Goal: Transaction & Acquisition: Book appointment/travel/reservation

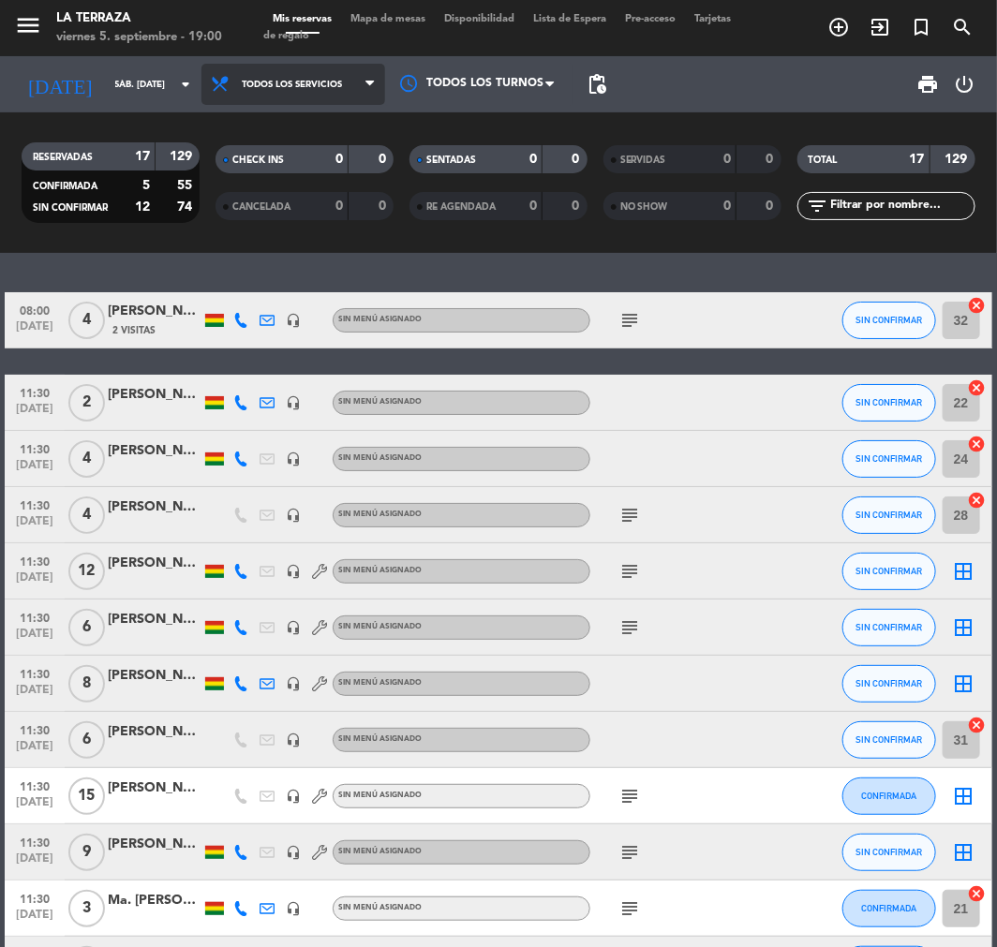
click at [274, 82] on span "Todos los servicios" at bounding box center [292, 85] width 100 height 10
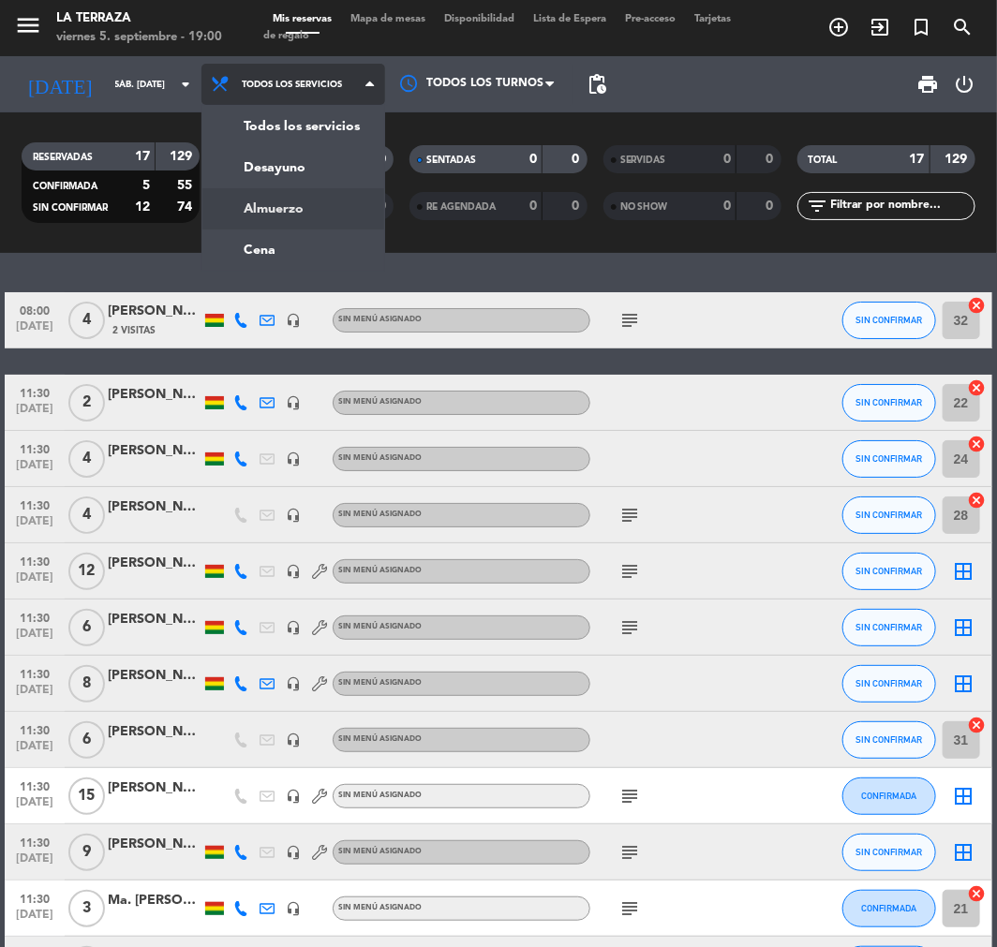
click at [304, 202] on div "menu La Terraza viernes 5. septiembre - 19:00 Mis reservas Mapa de mesas Dispon…" at bounding box center [498, 126] width 997 height 253
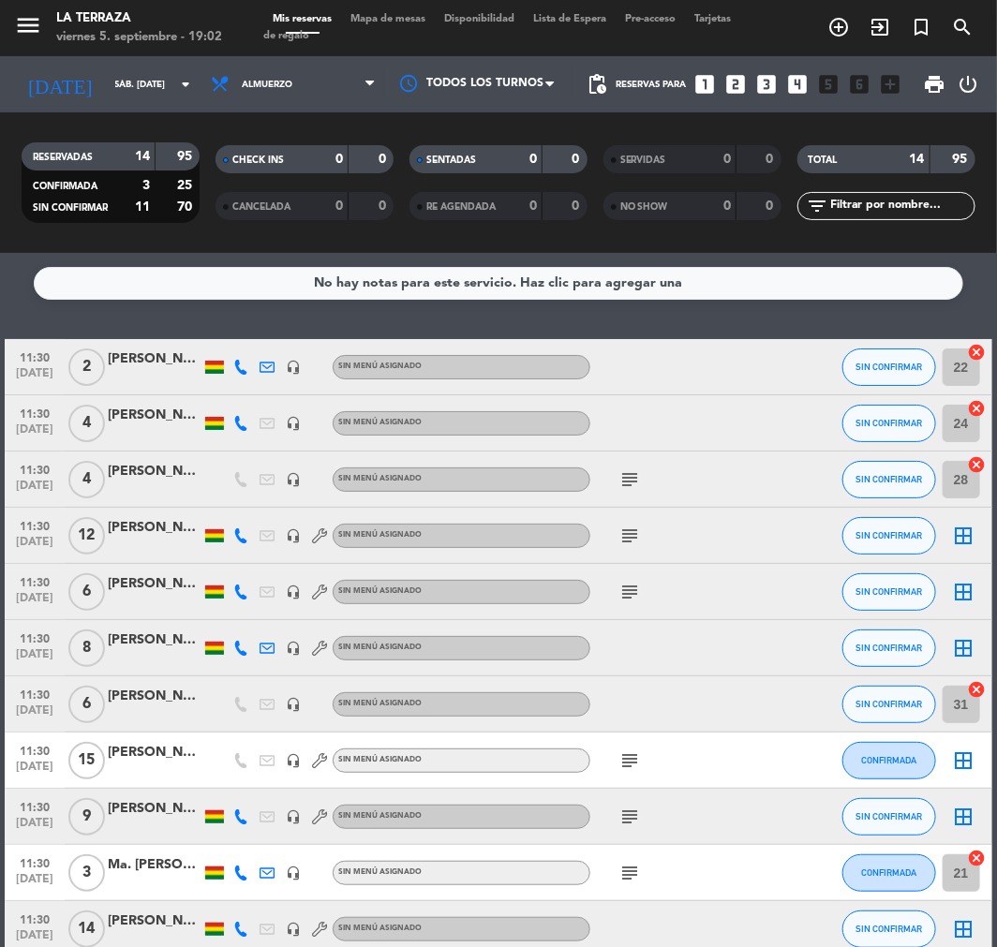
click at [798, 89] on icon "looks_4" at bounding box center [798, 84] width 24 height 24
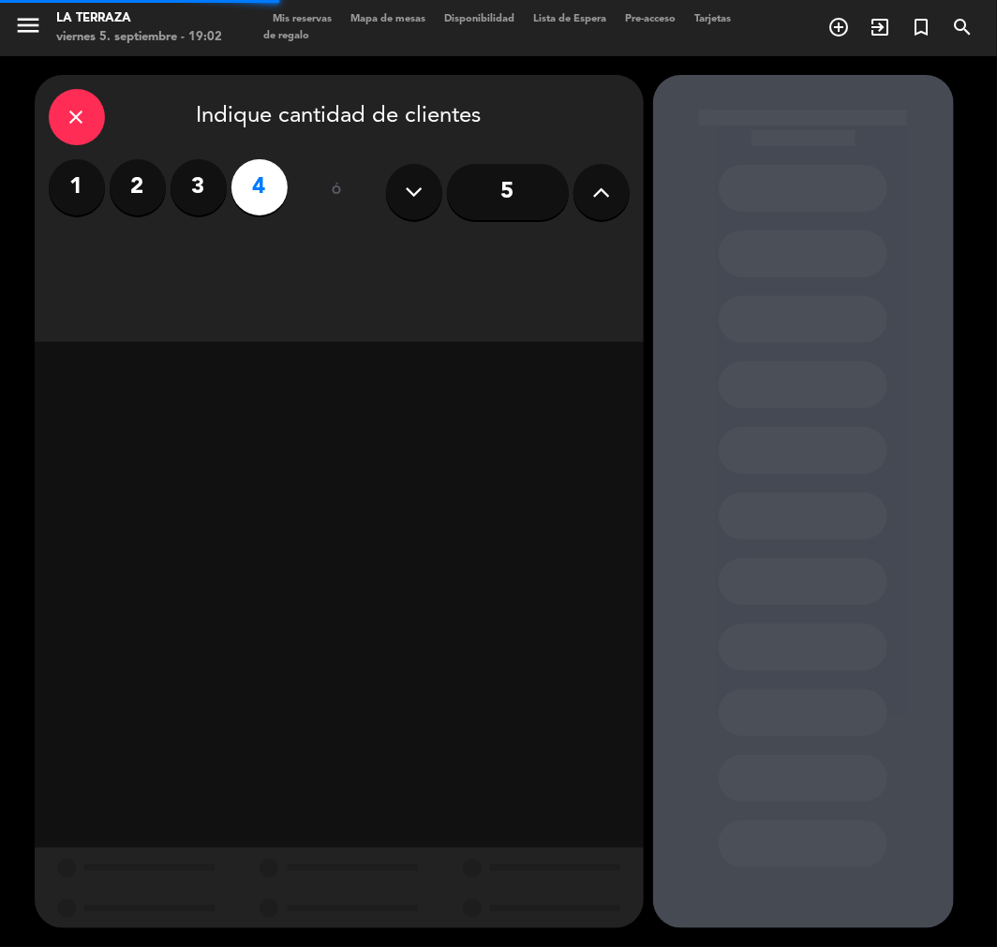
click at [592, 189] on icon at bounding box center [601, 192] width 18 height 28
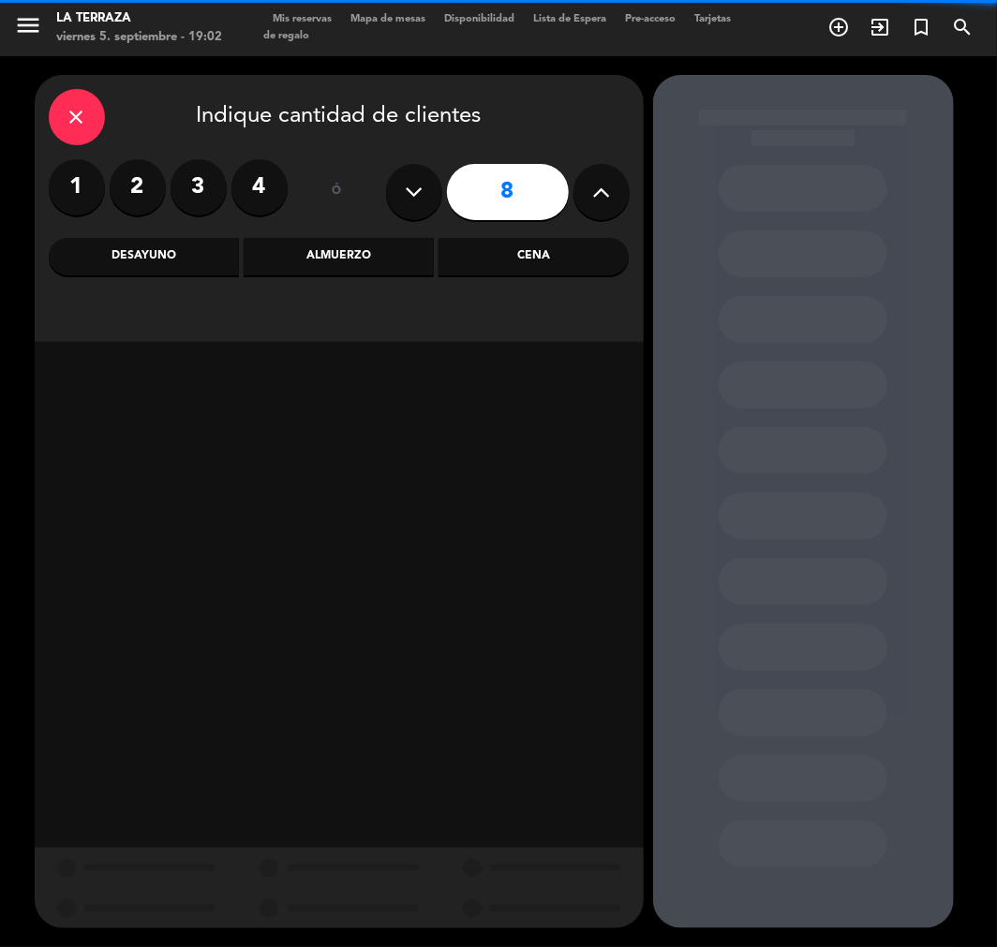
click at [592, 189] on icon at bounding box center [601, 192] width 18 height 28
type input "10"
click at [297, 255] on div "Almuerzo" at bounding box center [339, 256] width 190 height 37
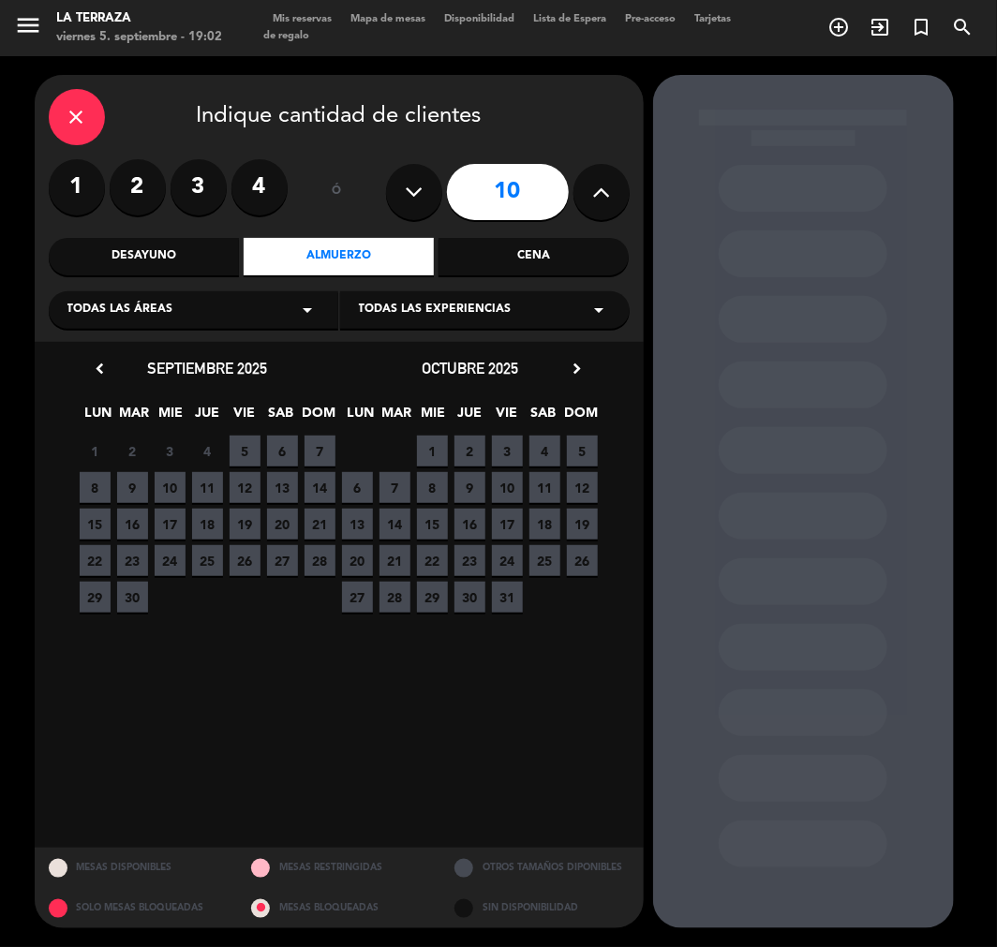
click at [283, 447] on span "6" at bounding box center [282, 451] width 31 height 31
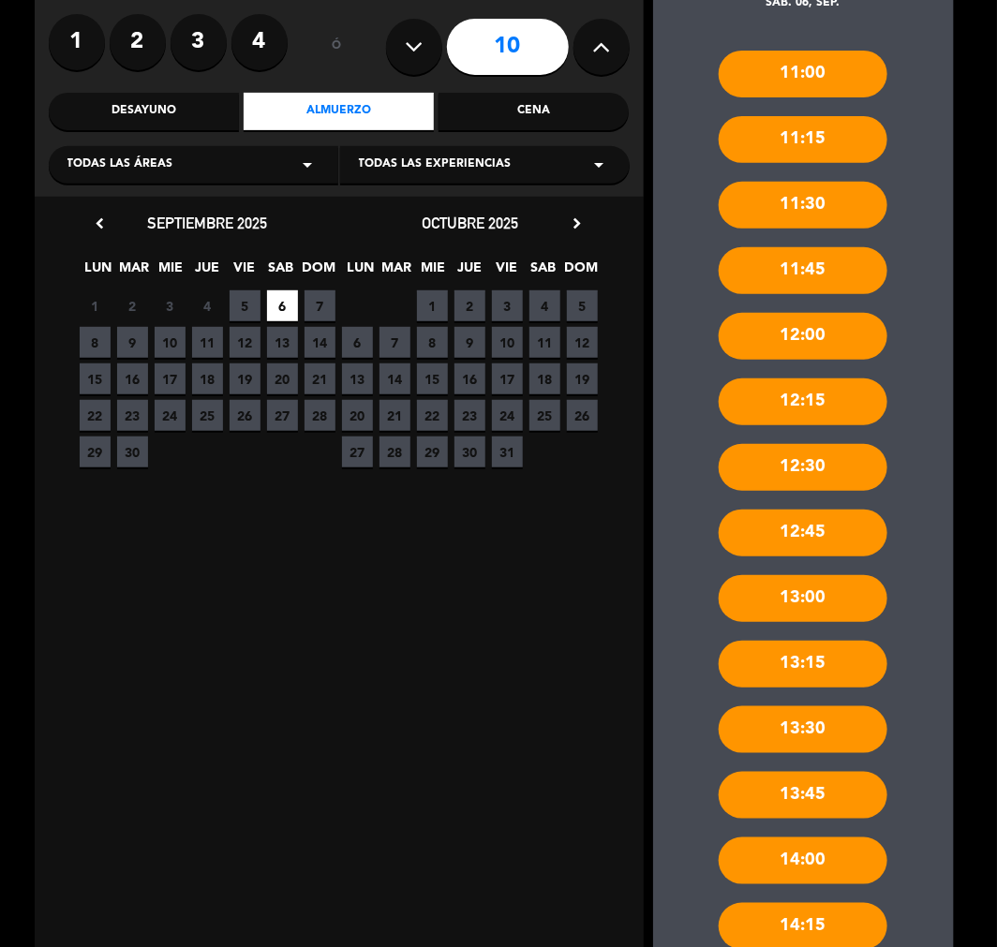
scroll to position [331, 0]
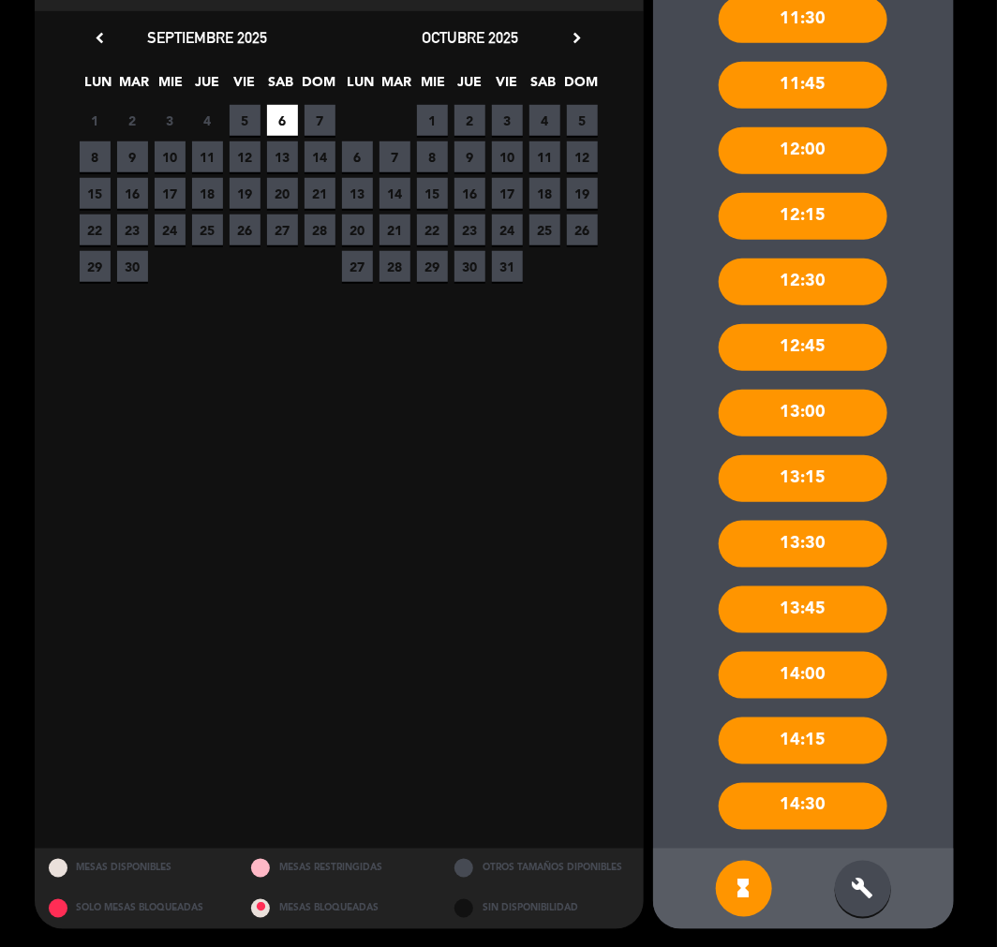
click at [870, 898] on icon "build" at bounding box center [863, 889] width 22 height 22
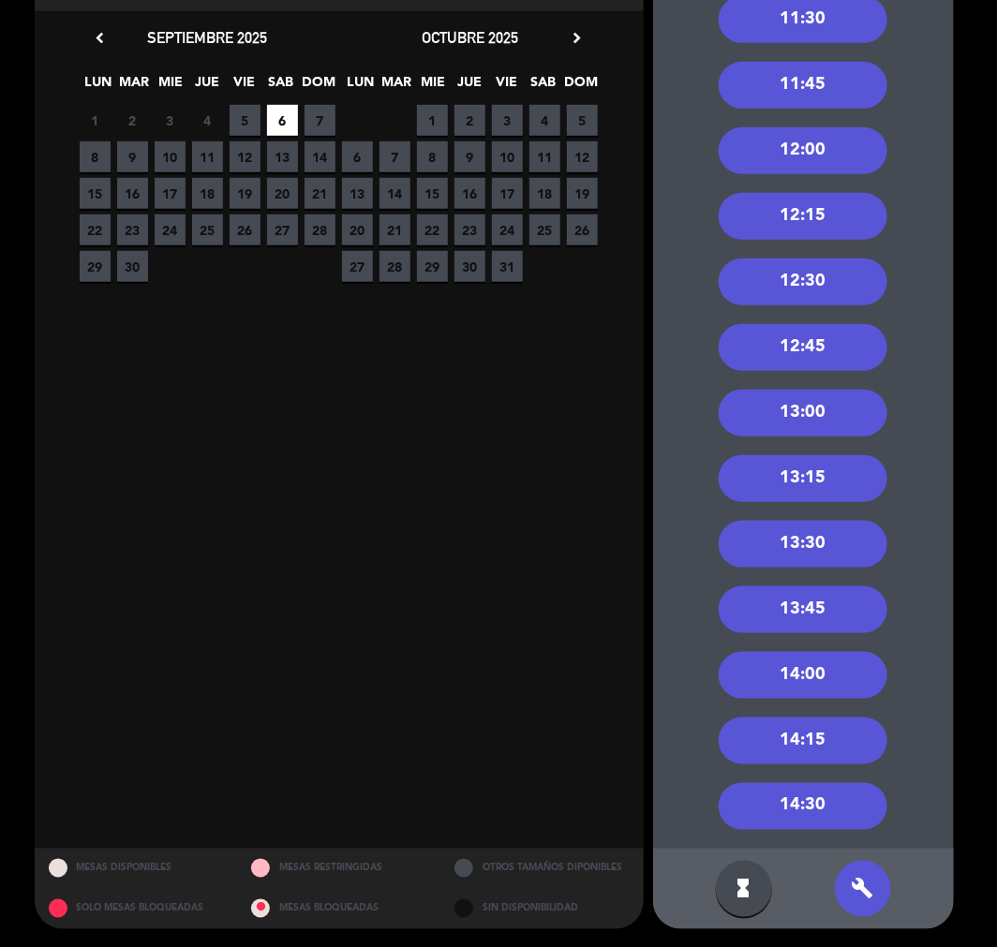
click at [834, 400] on div "13:00" at bounding box center [803, 413] width 169 height 47
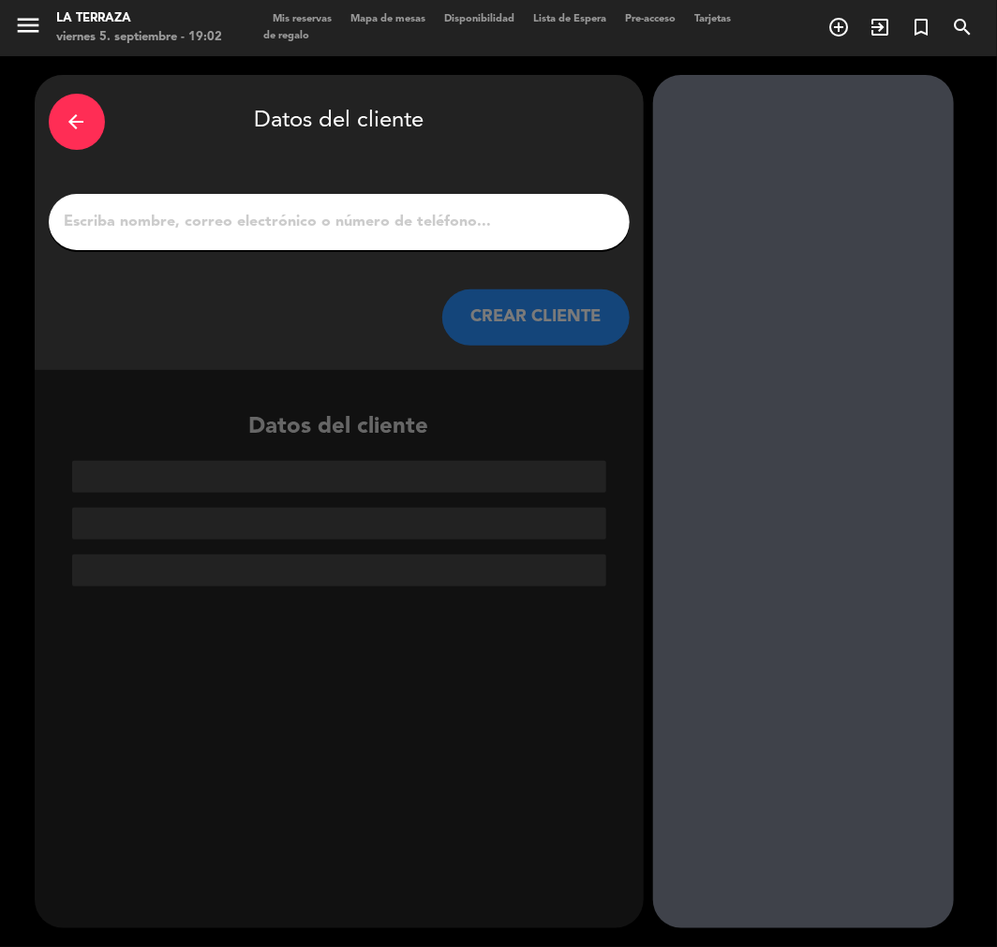
scroll to position [0, 0]
click at [435, 226] on input "1" at bounding box center [339, 222] width 553 height 26
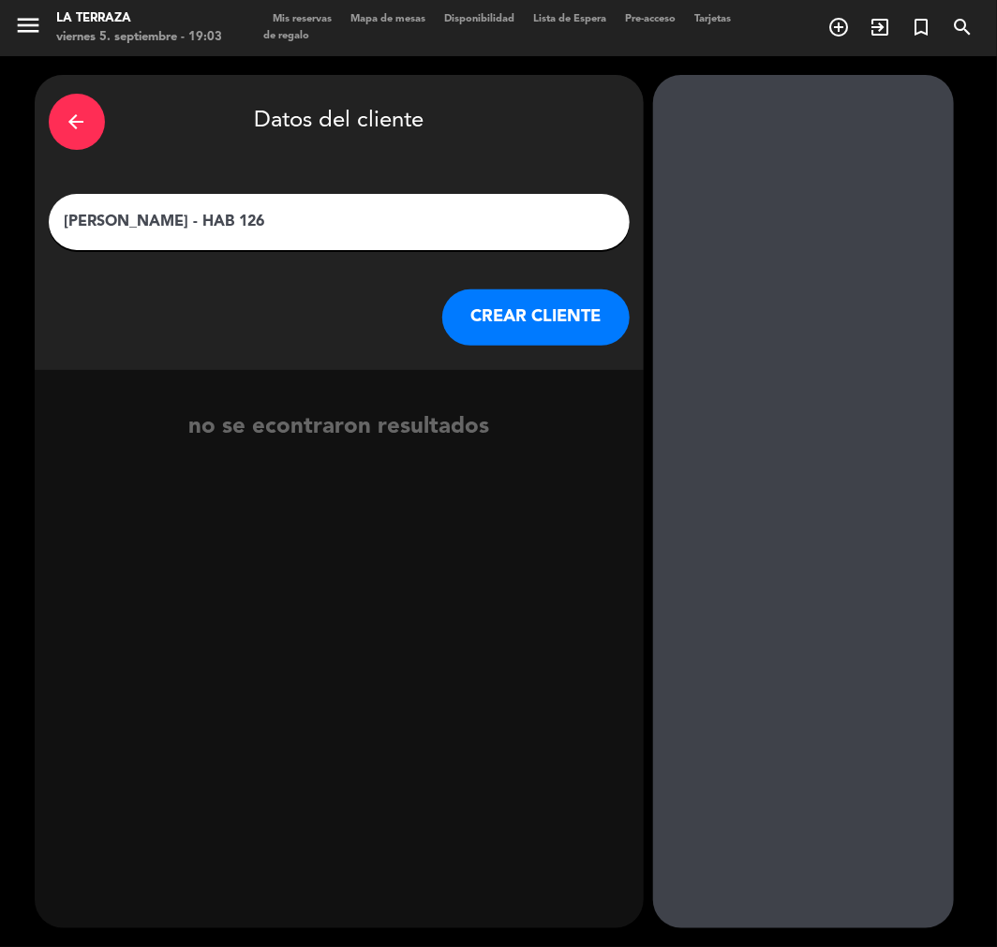
type input "[PERSON_NAME] - HAB 126"
click at [439, 305] on div "CREAR CLIENTE" at bounding box center [339, 318] width 581 height 56
click at [479, 314] on button "CREAR CLIENTE" at bounding box center [535, 318] width 187 height 56
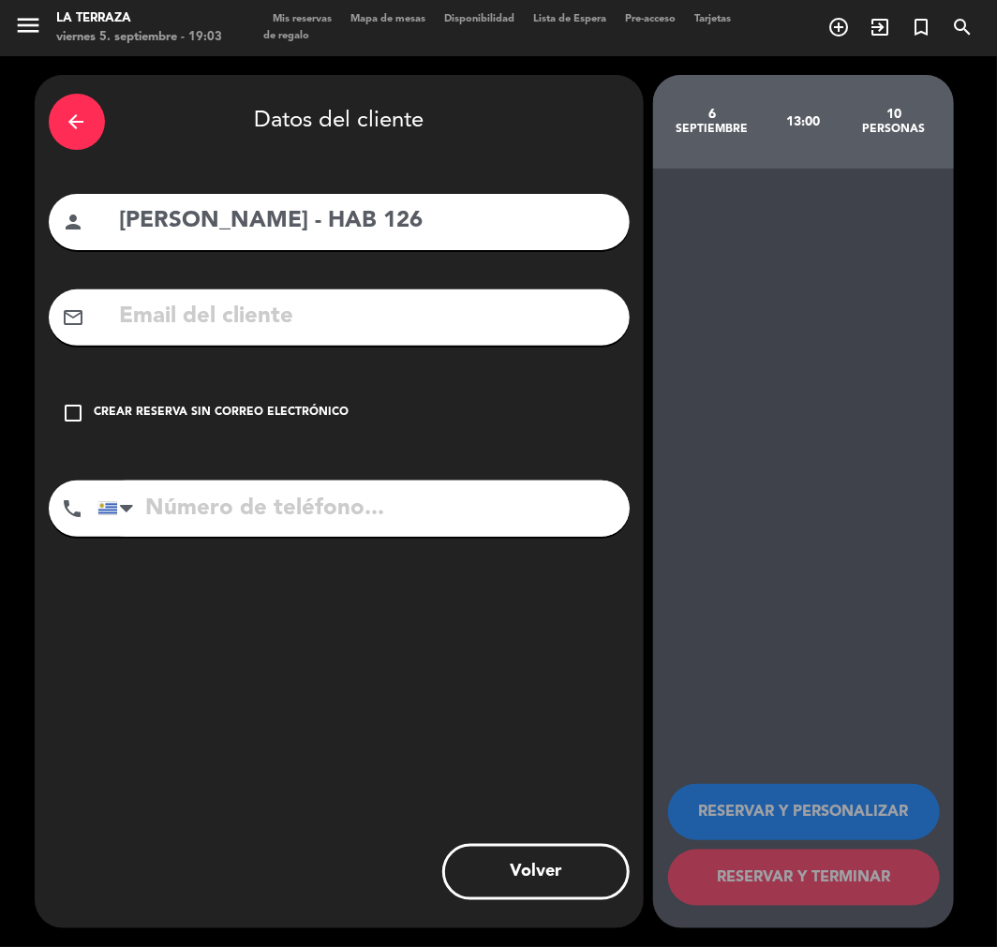
drag, startPoint x: 305, startPoint y: 412, endPoint x: 635, endPoint y: 652, distance: 408.6
click at [304, 412] on div "Crear reserva sin correo electrónico" at bounding box center [222, 413] width 255 height 19
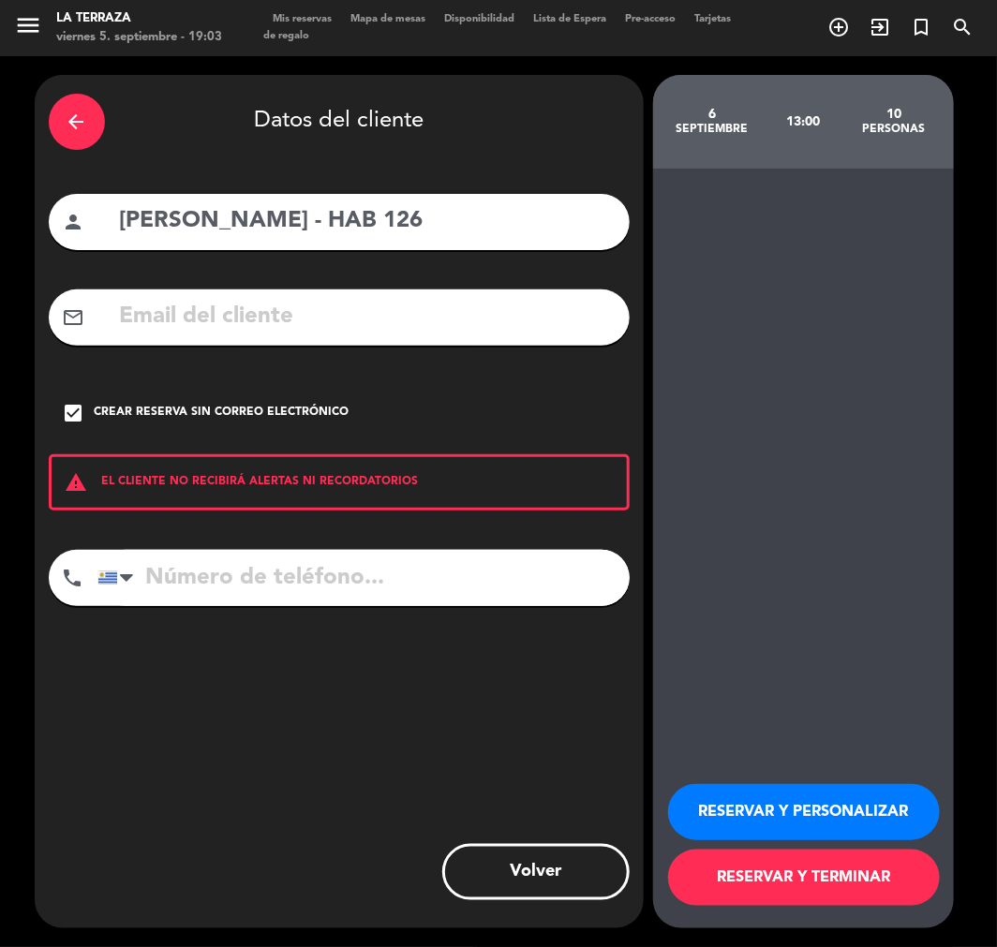
click at [831, 830] on button "RESERVAR Y PERSONALIZAR" at bounding box center [804, 812] width 272 height 56
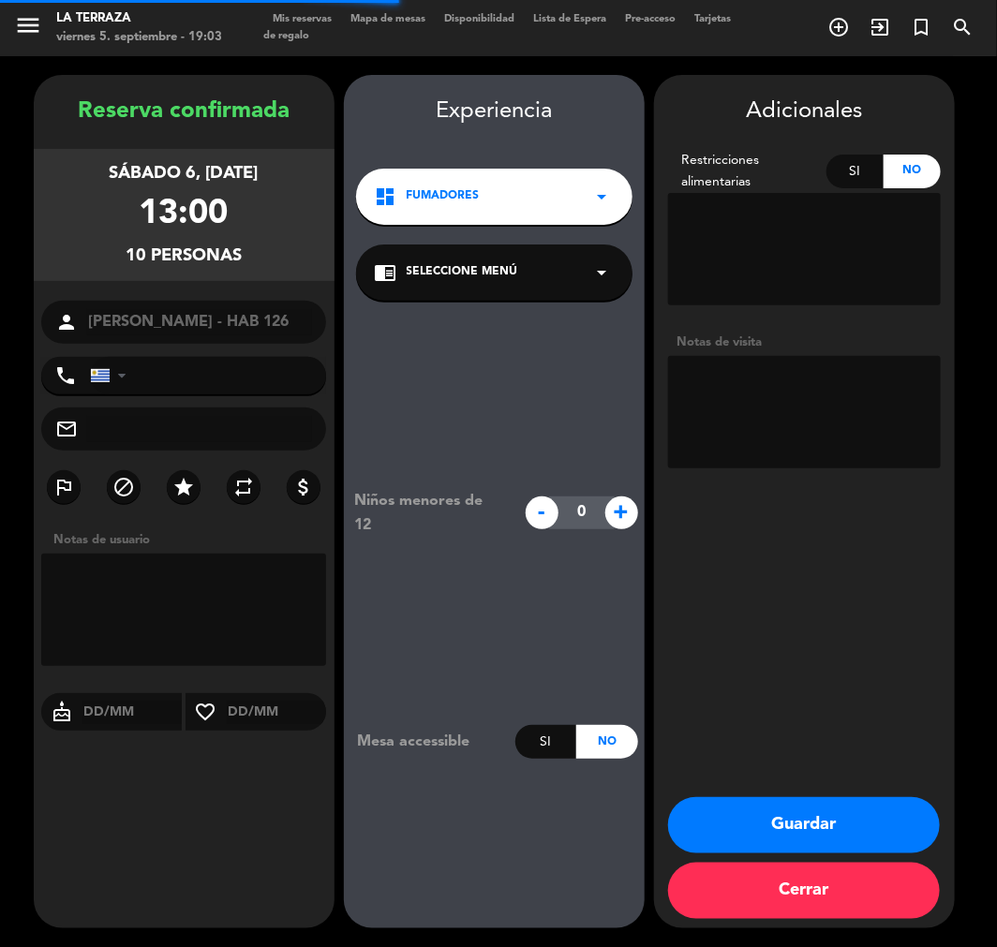
click at [826, 420] on textarea at bounding box center [804, 412] width 273 height 112
type textarea "CARGO A LA HAB."
click at [865, 821] on button "Guardar" at bounding box center [804, 825] width 272 height 56
